Goal: Task Accomplishment & Management: Manage account settings

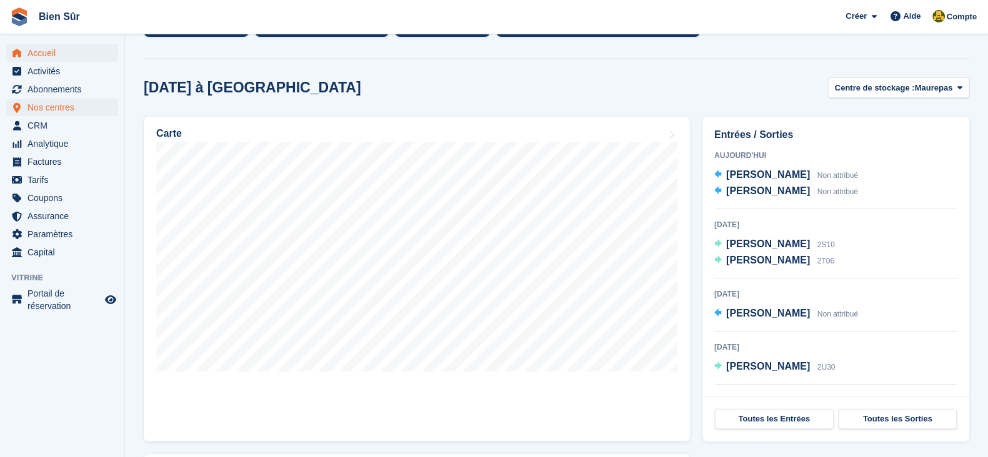
scroll to position [146, 0]
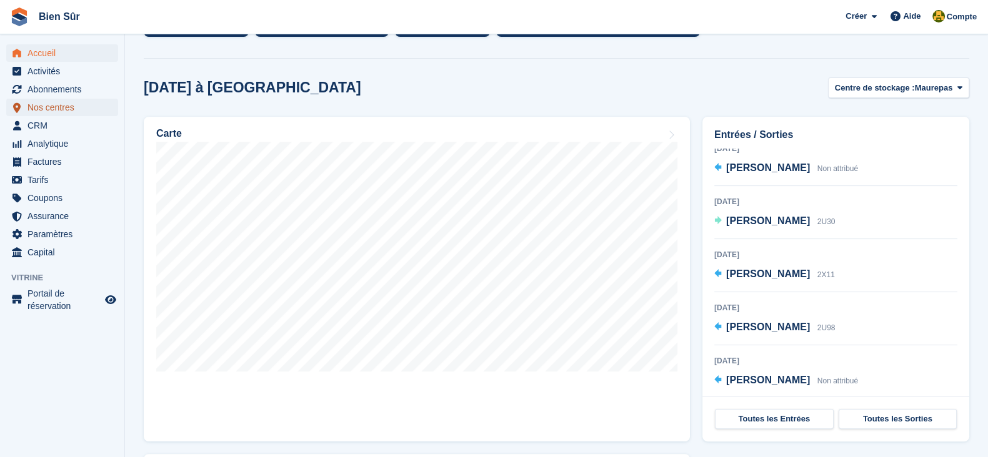
click at [47, 106] on span "Nos centres" at bounding box center [64, 107] width 75 height 17
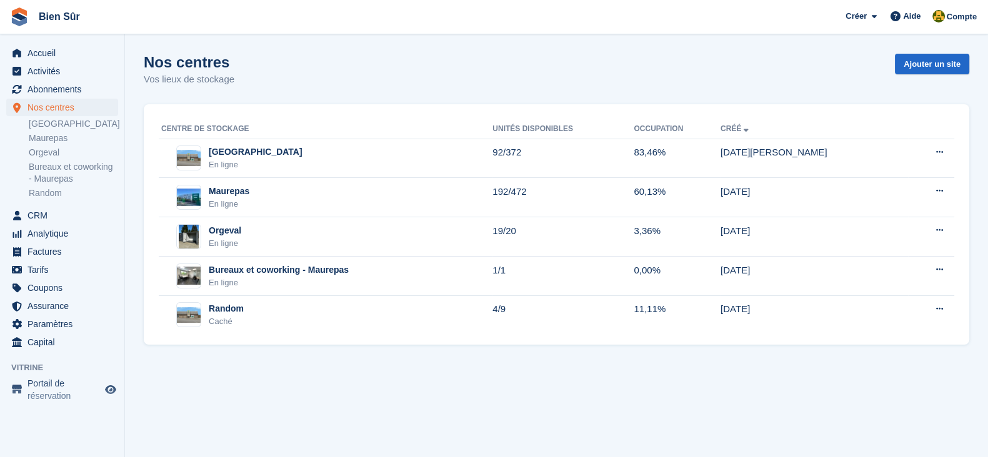
click at [487, 406] on section "Nos centres Vos lieux de stockage Ajouter un site Centre de stockage Unités dis…" at bounding box center [556, 228] width 863 height 457
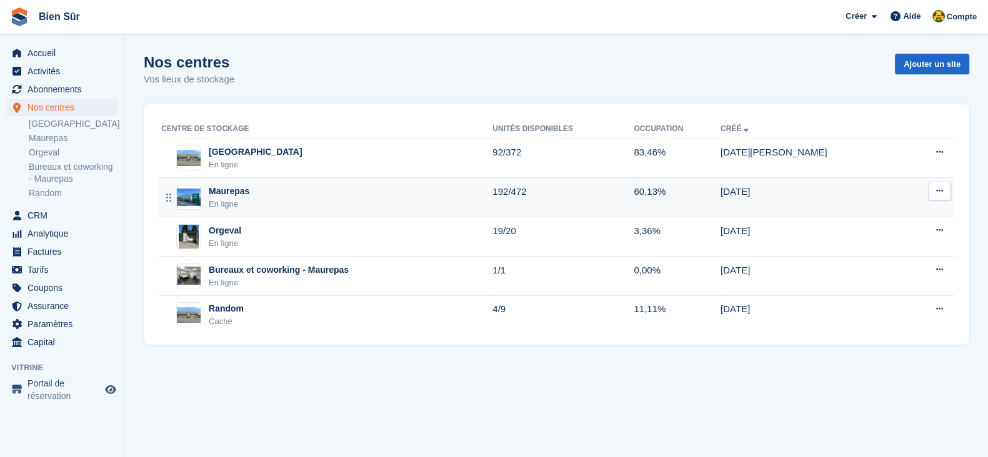
click at [282, 198] on div "Maurepas En ligne" at bounding box center [326, 198] width 331 height 26
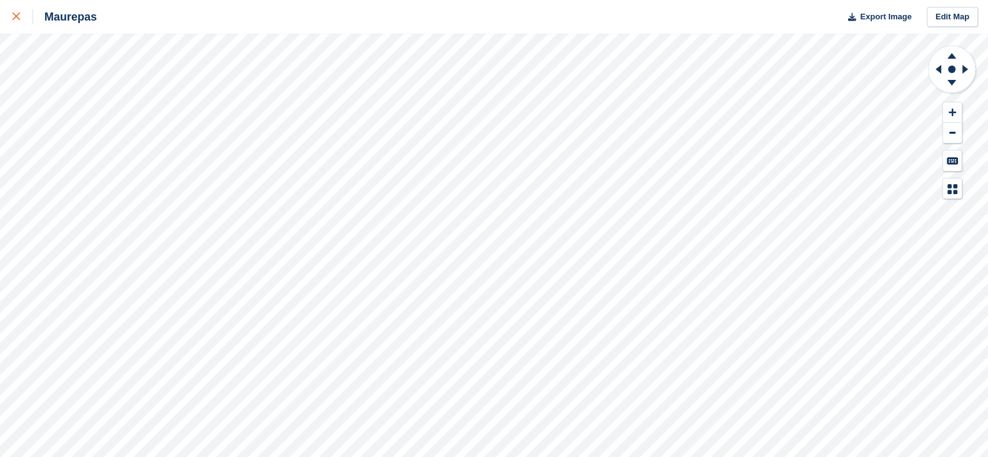
click at [17, 21] on div at bounding box center [22, 16] width 21 height 15
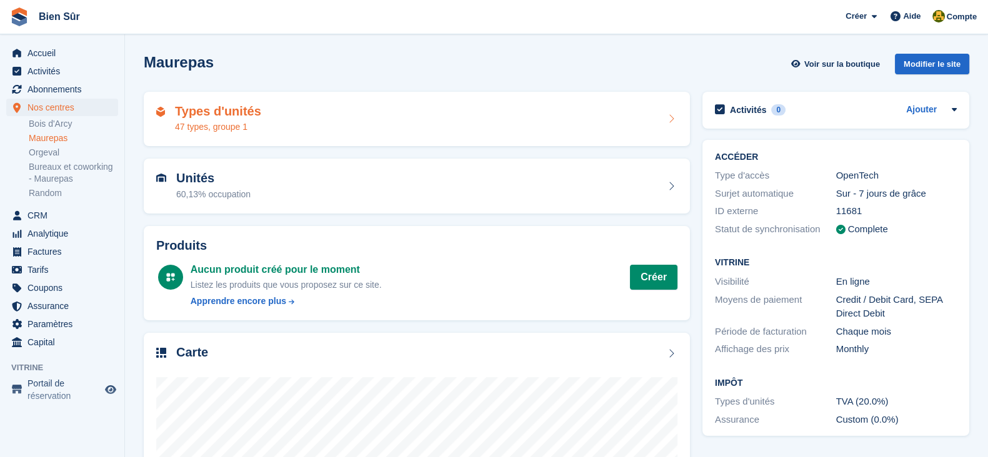
click at [237, 111] on h2 "Types d'unités" at bounding box center [218, 111] width 86 height 14
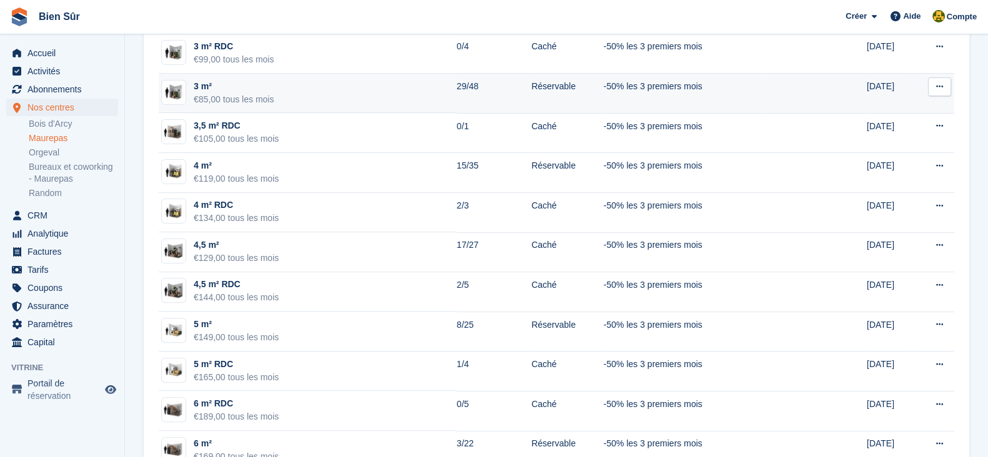
scroll to position [546, 0]
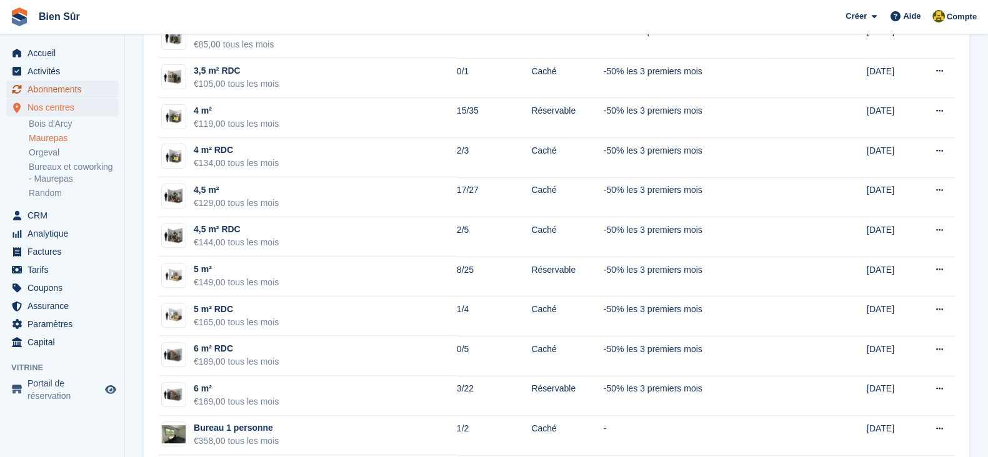
click at [32, 95] on span "Abonnements" at bounding box center [64, 89] width 75 height 17
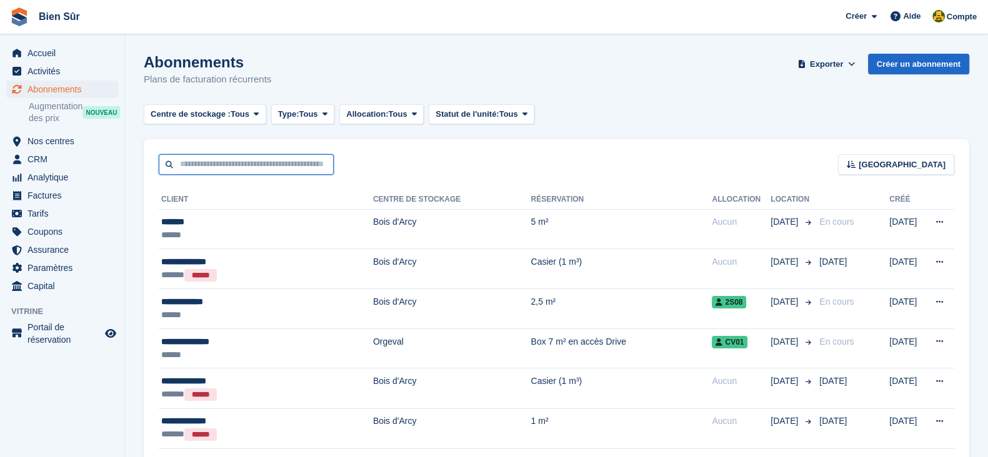
click at [194, 161] on input "text" at bounding box center [246, 164] width 175 height 21
paste input "**********"
type input "**********"
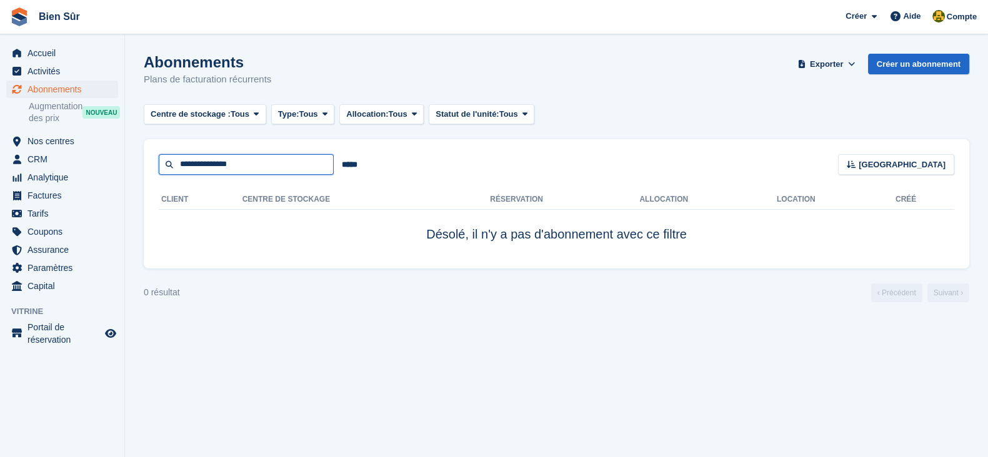
click at [200, 162] on input "**********" at bounding box center [246, 164] width 175 height 21
type input "********"
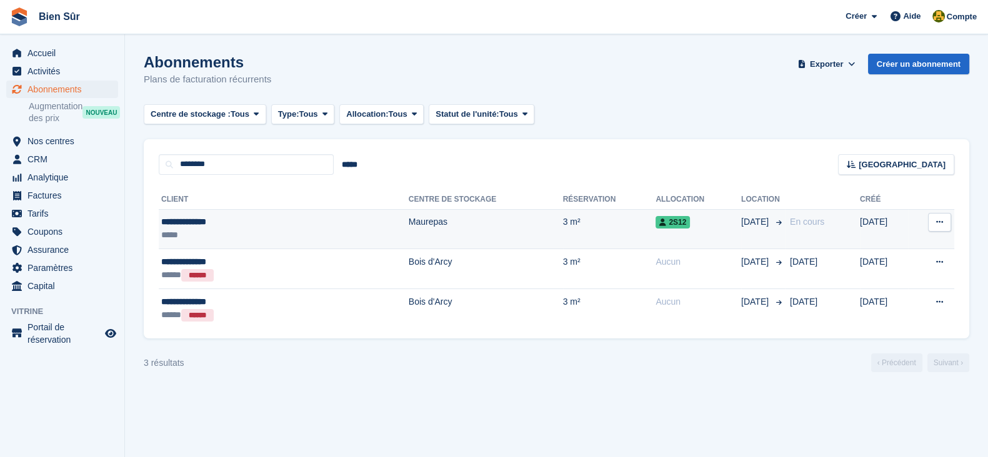
click at [419, 227] on td "Maurepas" at bounding box center [486, 229] width 154 height 40
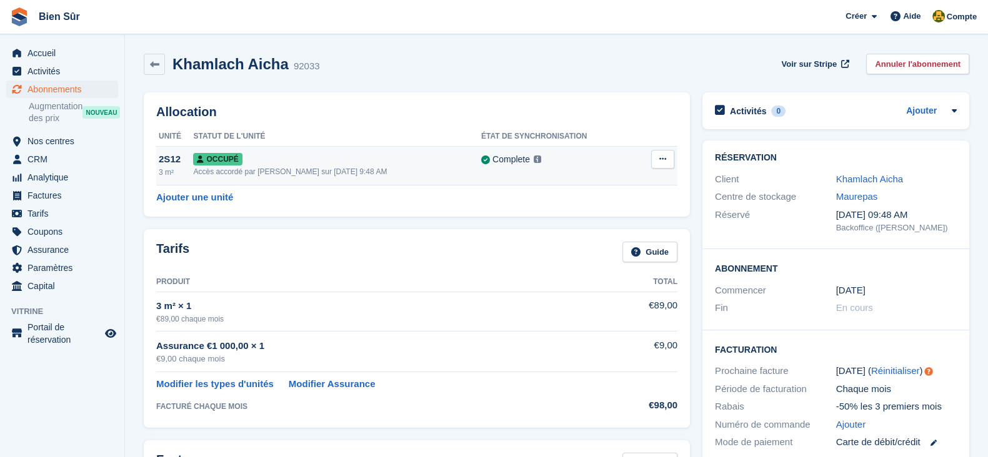
click at [670, 162] on button at bounding box center [662, 159] width 23 height 19
click at [634, 211] on p "Désallouer" at bounding box center [614, 210] width 109 height 16
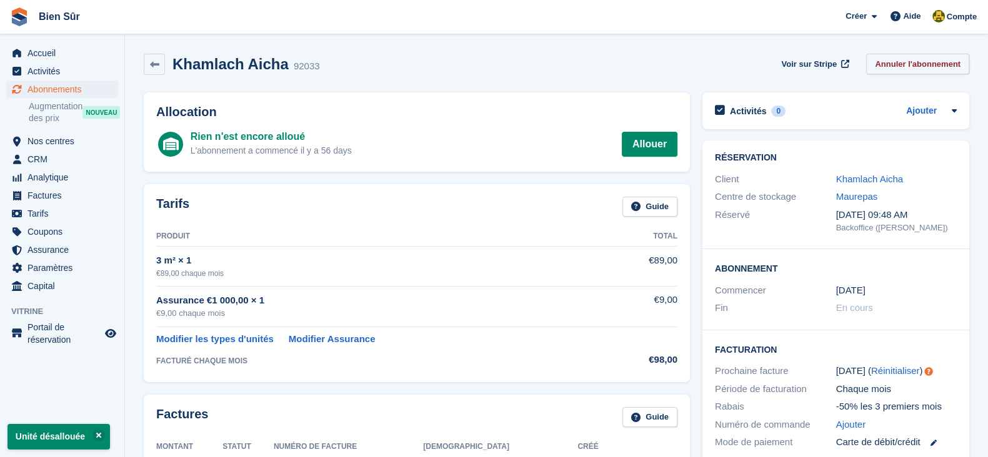
click at [896, 61] on link "Annuler l'abonnement" at bounding box center [917, 64] width 103 height 21
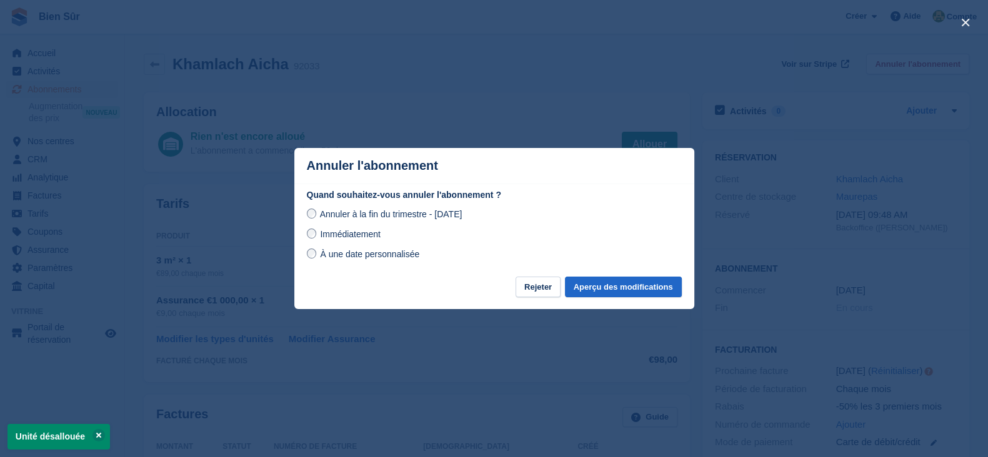
click at [357, 227] on div "Annuler à la fin du trimestre - samedi, 23 août 2025 Immédiatement À une date p…" at bounding box center [494, 234] width 375 height 55
click at [356, 232] on span "Immédiatement" at bounding box center [350, 234] width 60 height 10
click at [607, 291] on button "Aperçu des modifications" at bounding box center [623, 287] width 117 height 21
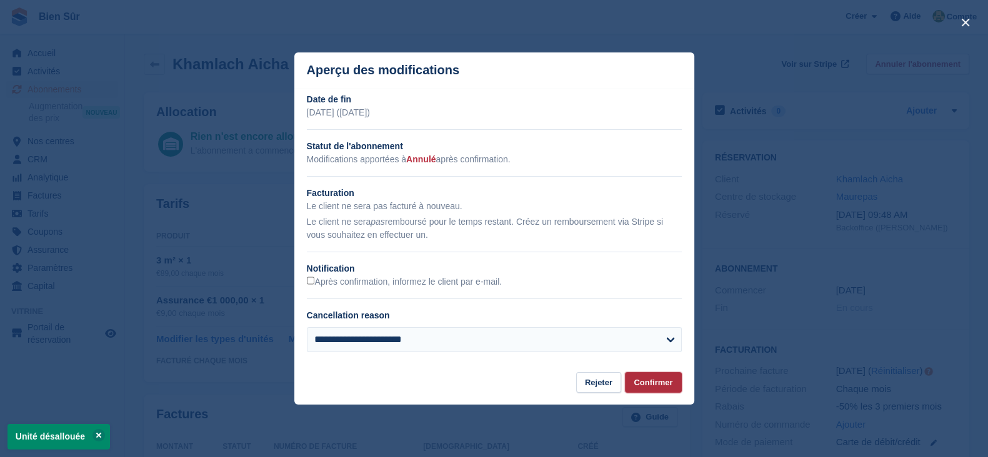
click at [659, 390] on button "Confirmer" at bounding box center [653, 382] width 56 height 21
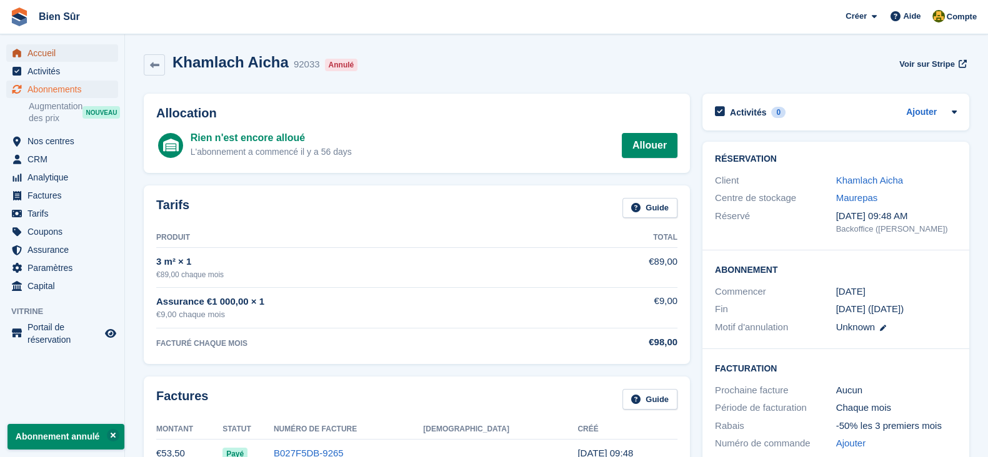
click at [32, 51] on span "Accueil" at bounding box center [64, 52] width 75 height 17
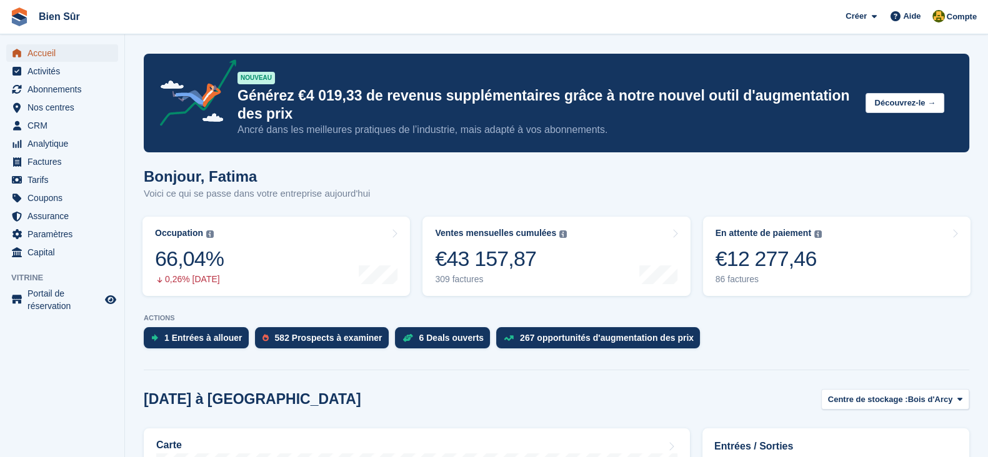
click at [56, 49] on span "Accueil" at bounding box center [64, 52] width 75 height 17
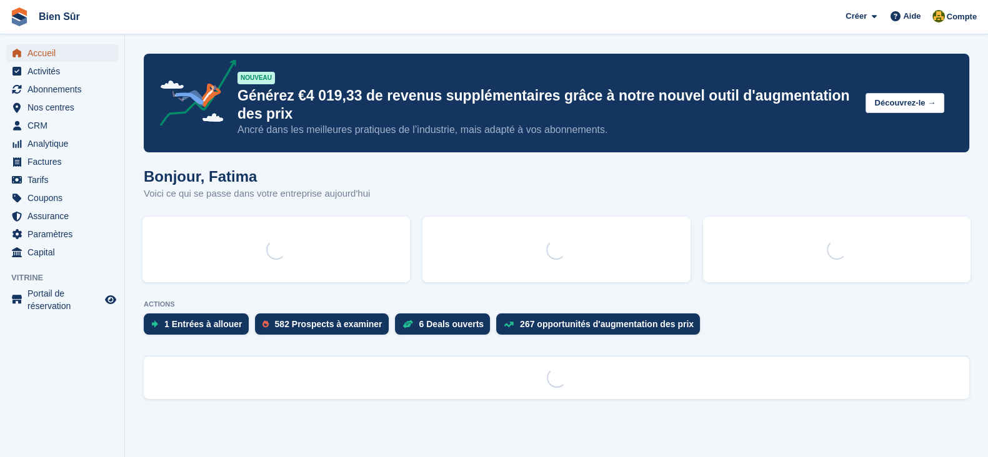
click at [56, 49] on span "Accueil" at bounding box center [64, 52] width 75 height 17
